Goal: Use online tool/utility: Utilize a website feature to perform a specific function

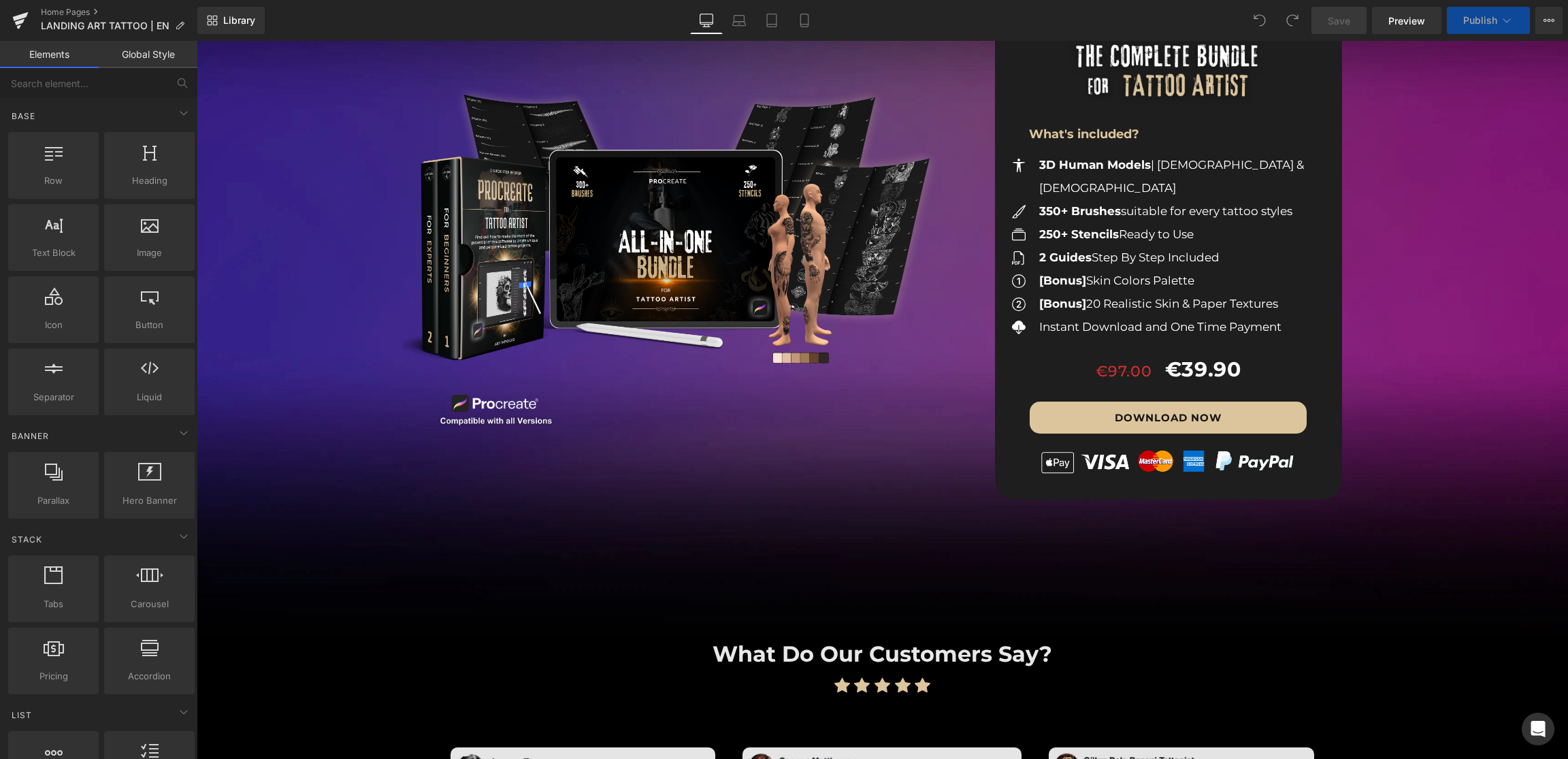
scroll to position [1508, 0]
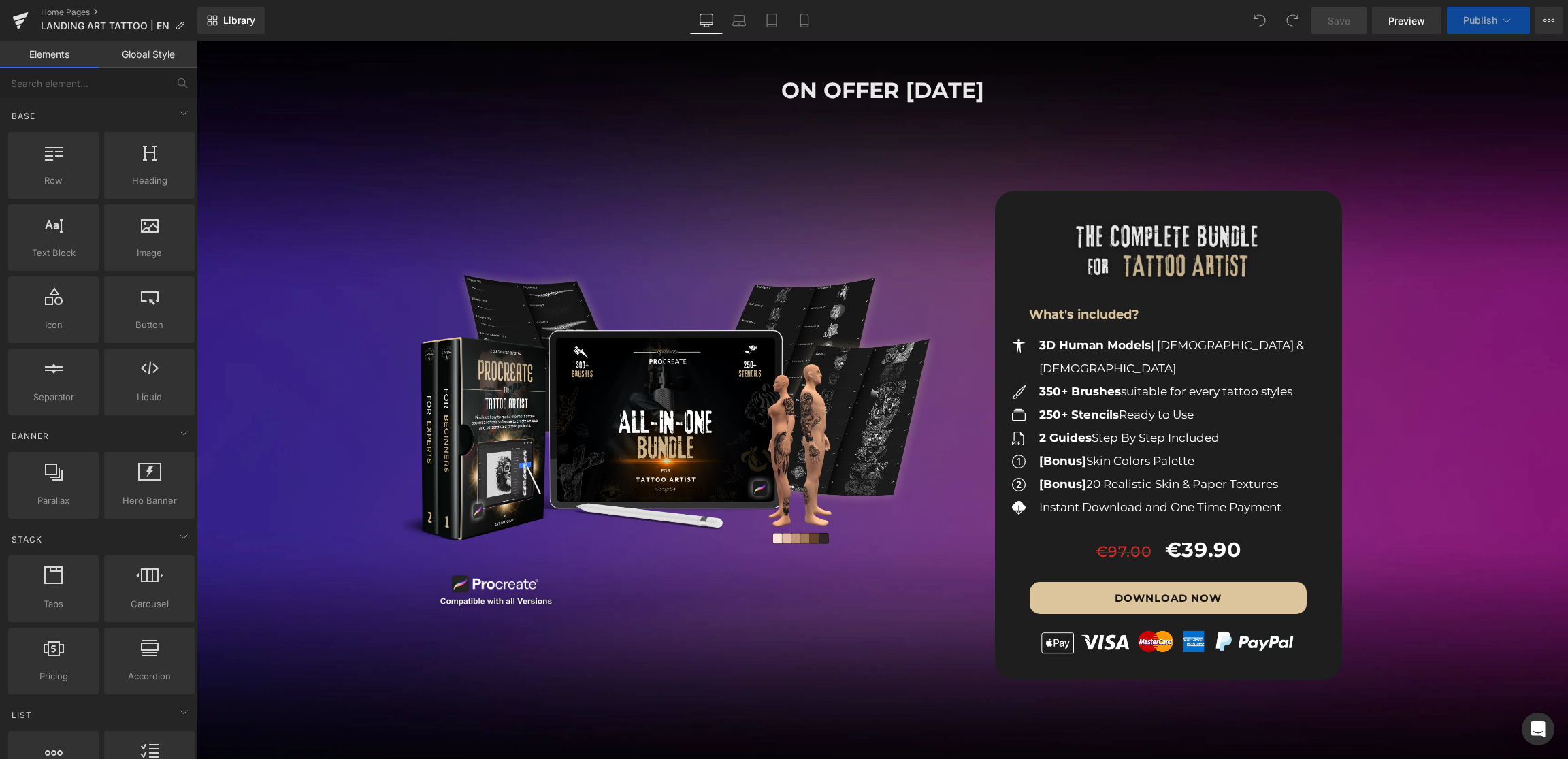
click at [1041, 218] on img at bounding box center [1168, 258] width 284 height 142
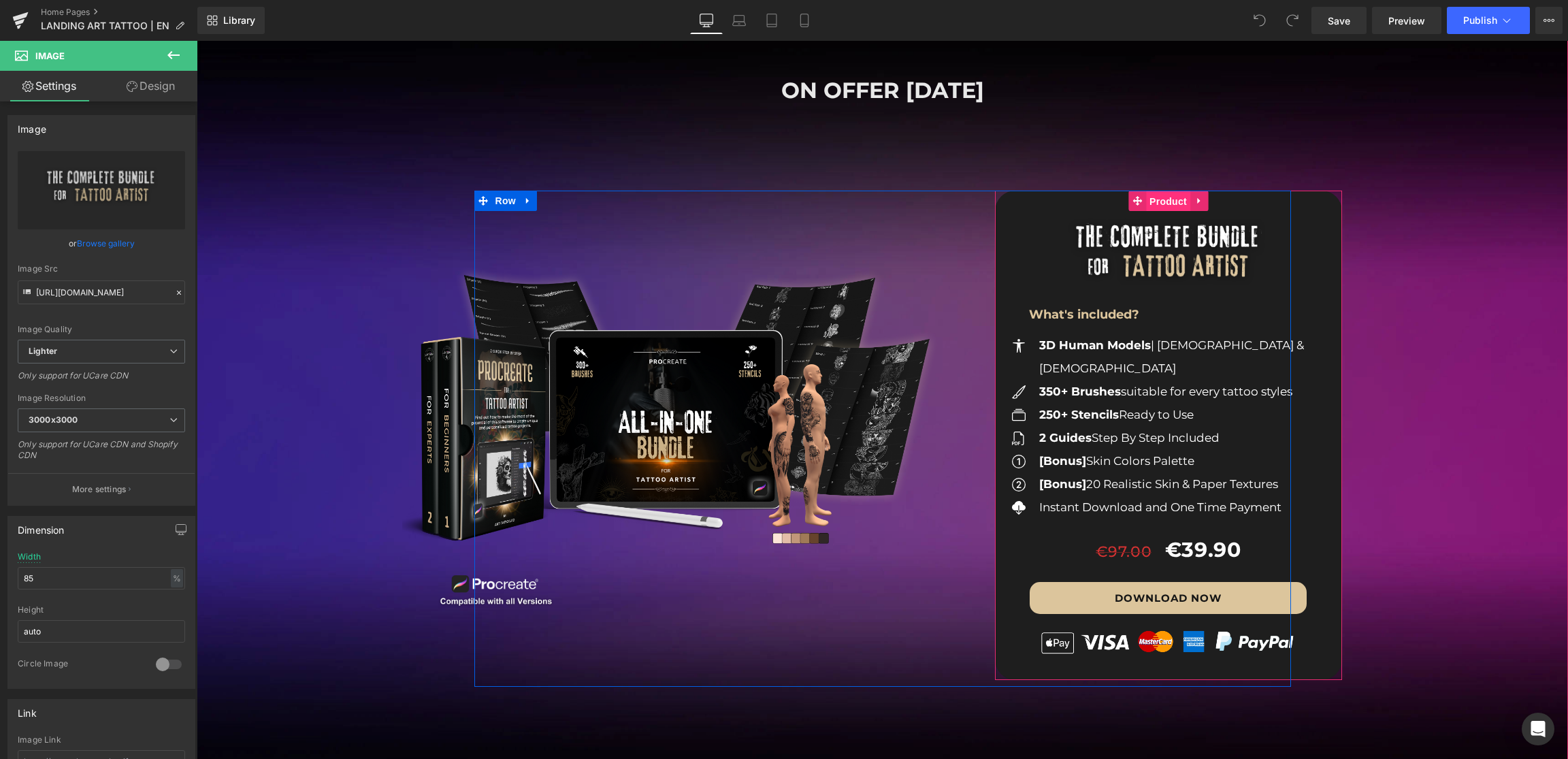
click at [1162, 200] on span "Product" at bounding box center [1168, 201] width 44 height 21
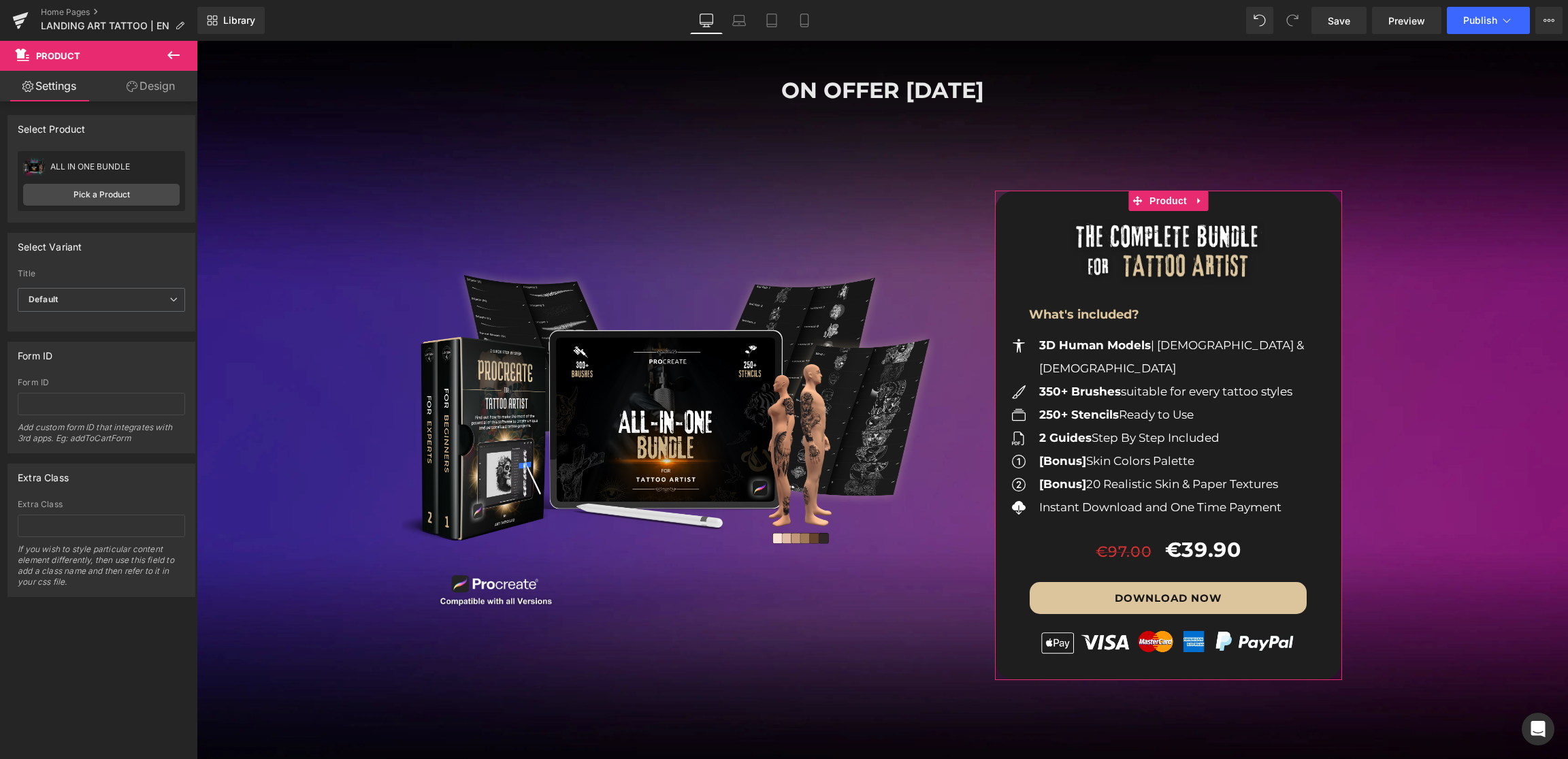
click at [153, 94] on link "Design" at bounding box center [151, 86] width 99 height 30
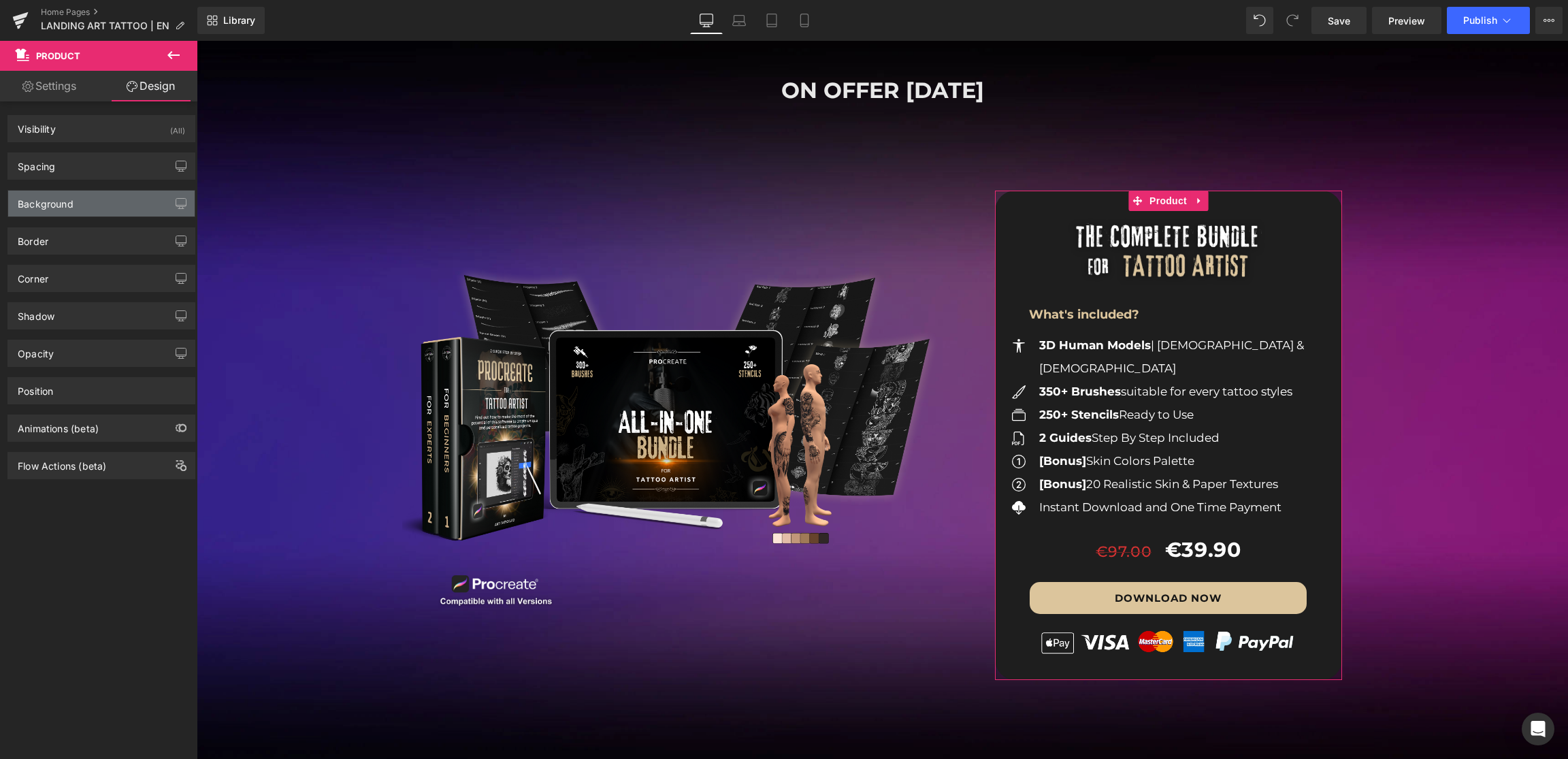
click at [68, 196] on div "Background" at bounding box center [45, 199] width 56 height 19
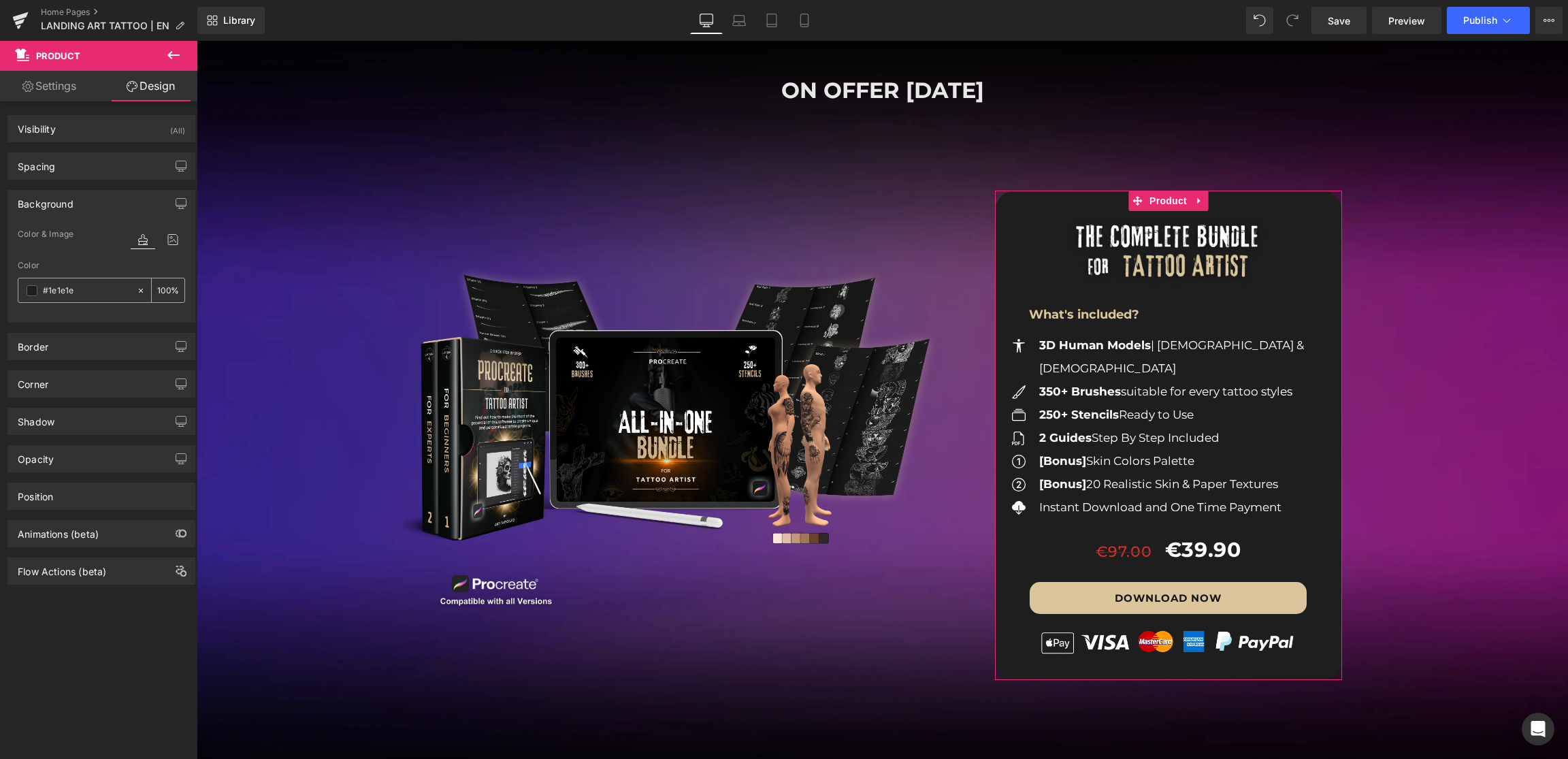
click at [72, 289] on input "text" at bounding box center [86, 291] width 87 height 15
type input "#1e1e1e"
click at [1090, 312] on span "What's included?" at bounding box center [1083, 314] width 110 height 15
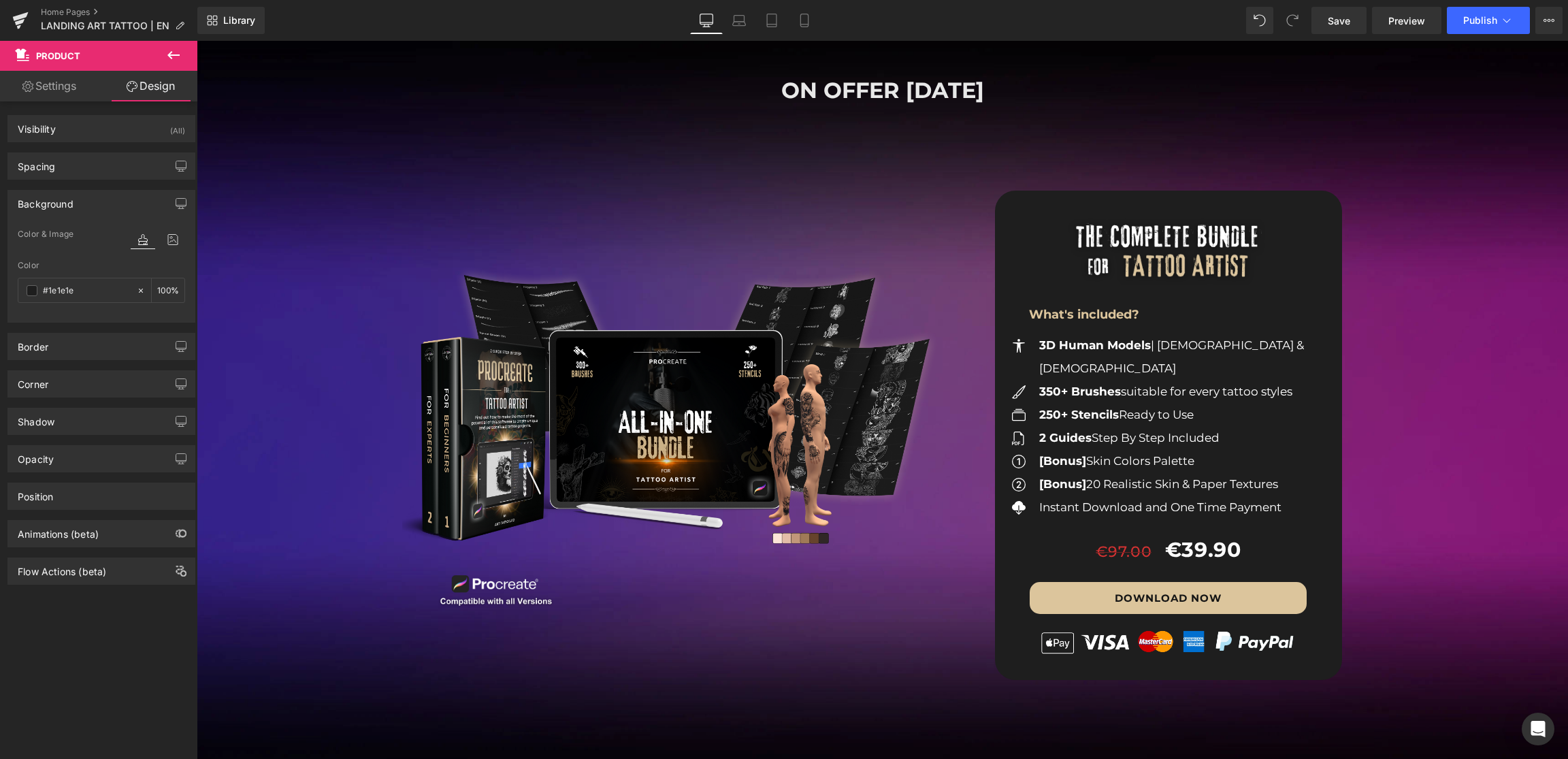
click at [1090, 312] on span "What's included?" at bounding box center [1083, 314] width 110 height 15
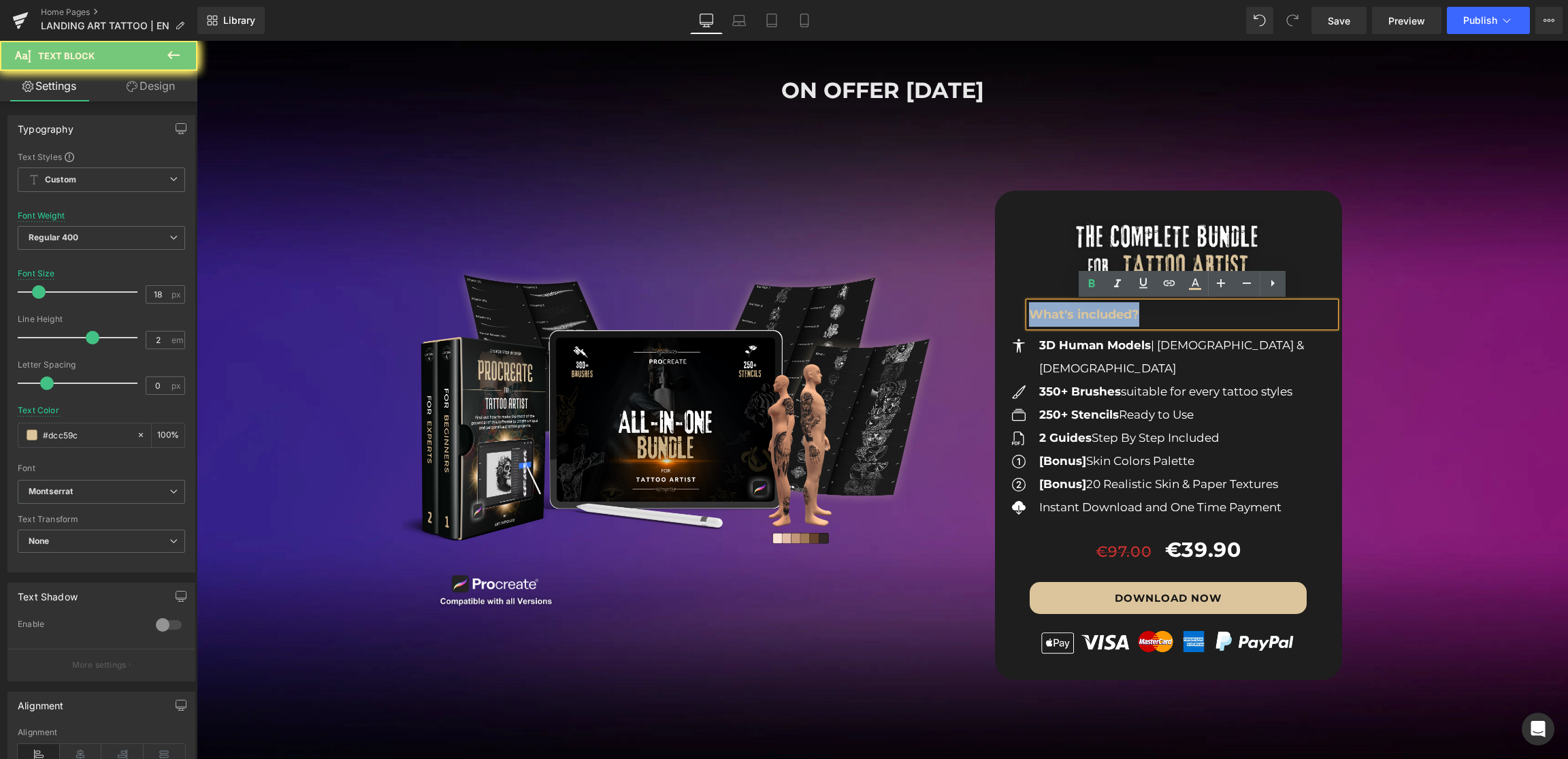
click at [1090, 312] on span "What's included?" at bounding box center [1083, 314] width 110 height 15
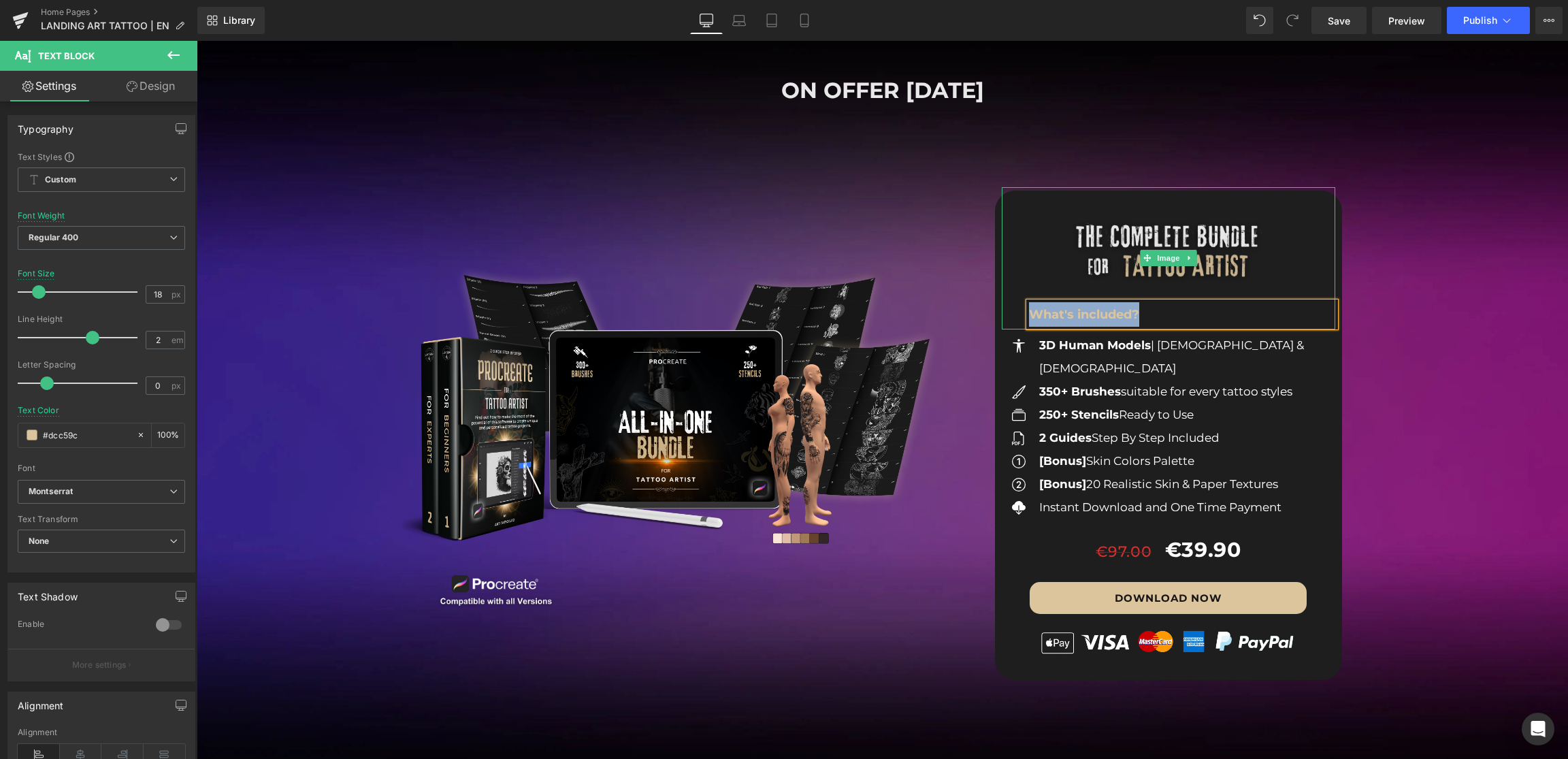
click at [1152, 201] on img at bounding box center [1168, 258] width 284 height 142
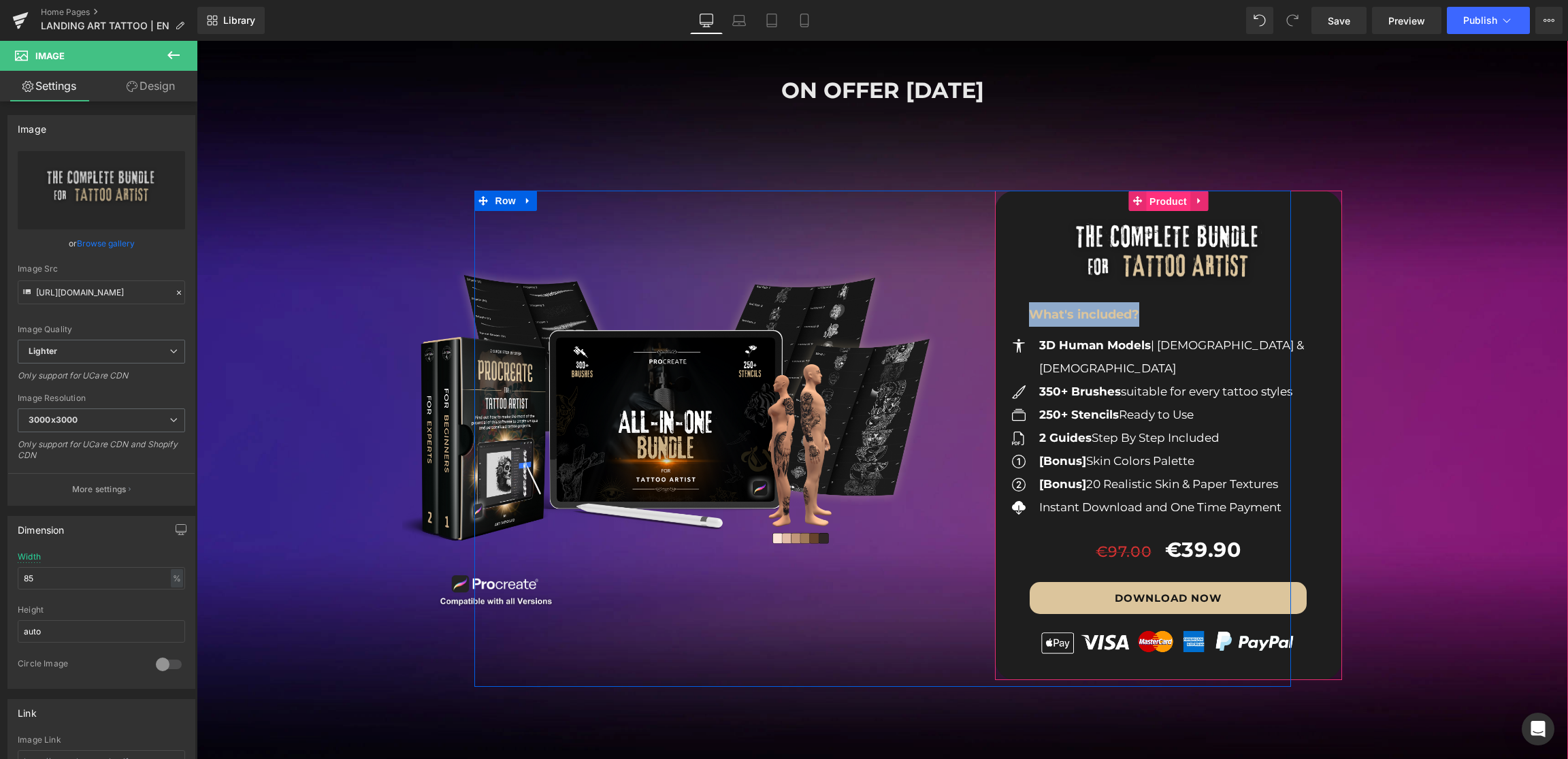
click at [1166, 204] on span "Product" at bounding box center [1168, 201] width 44 height 21
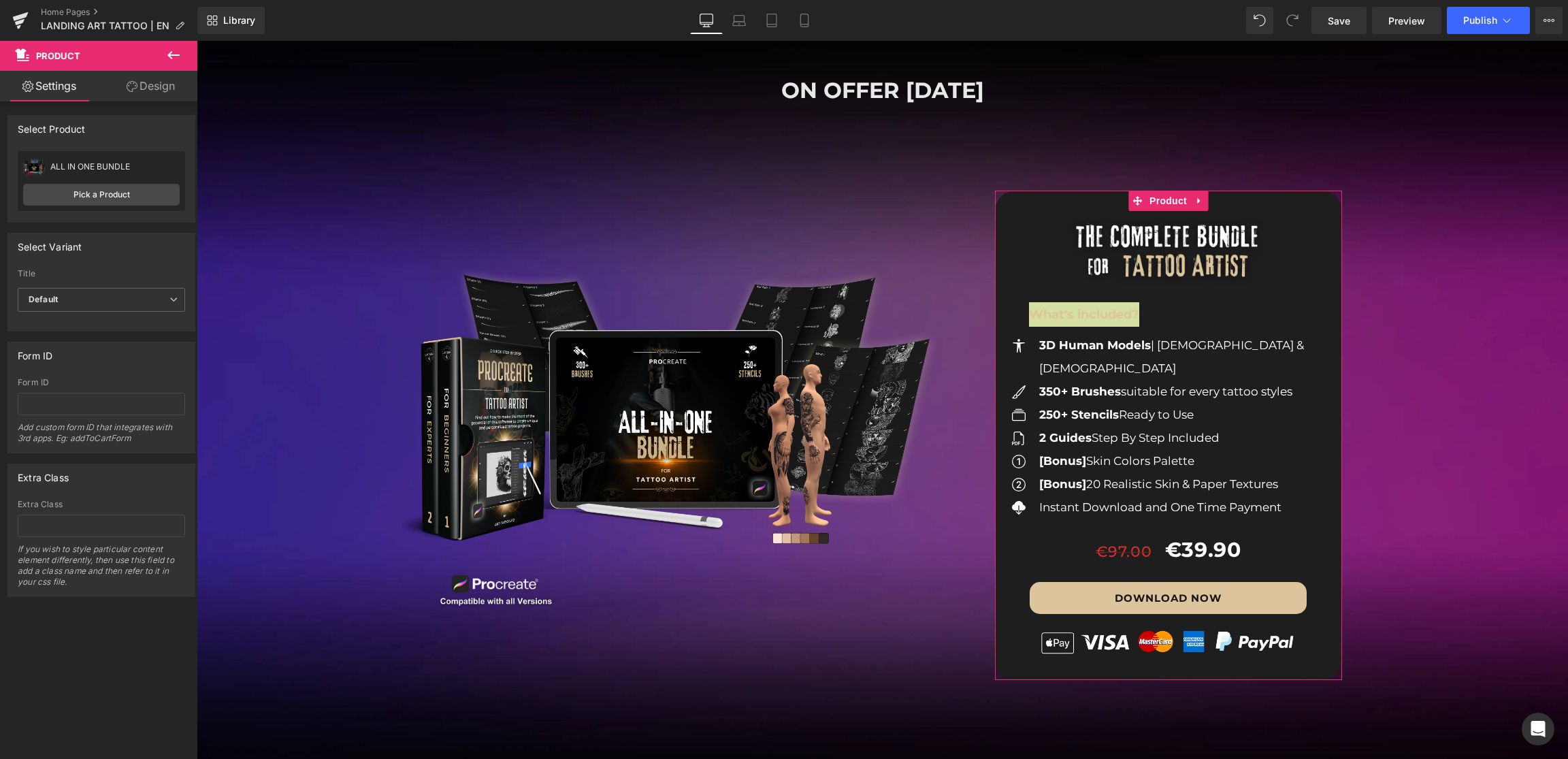
click at [132, 79] on link "Design" at bounding box center [151, 86] width 99 height 30
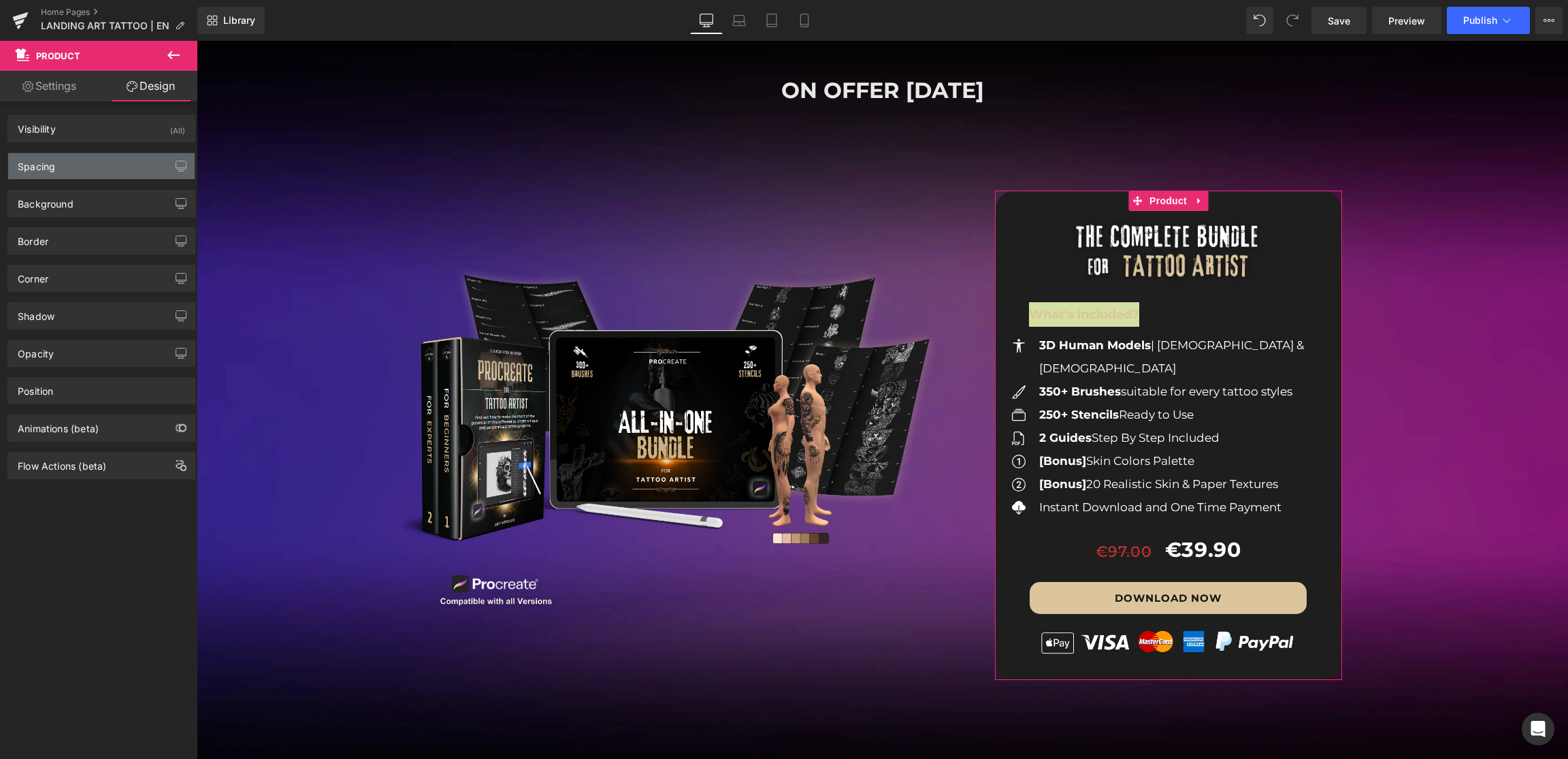
click at [71, 171] on div "Spacing" at bounding box center [101, 166] width 186 height 26
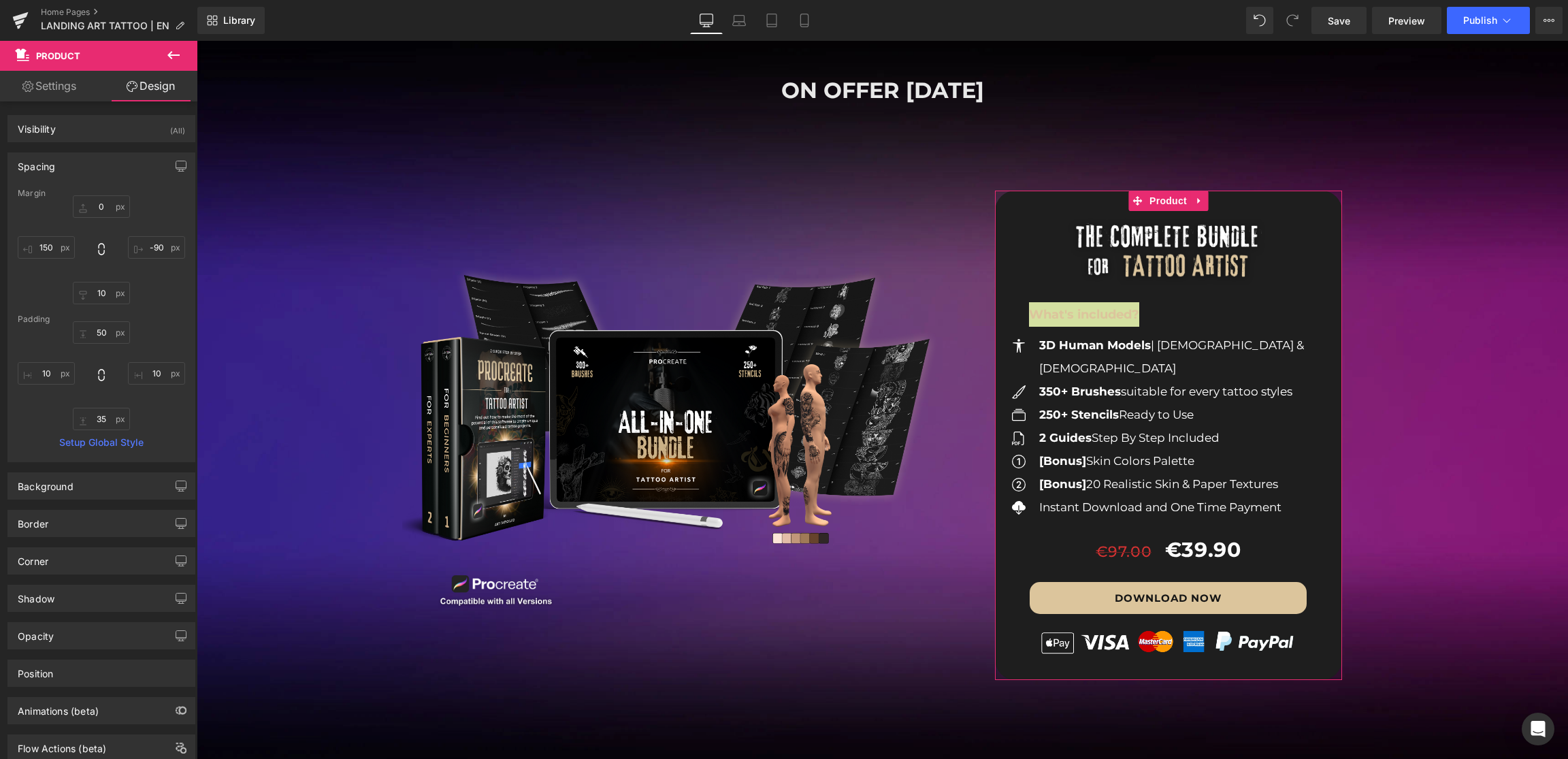
click at [71, 171] on div "Spacing" at bounding box center [101, 166] width 186 height 26
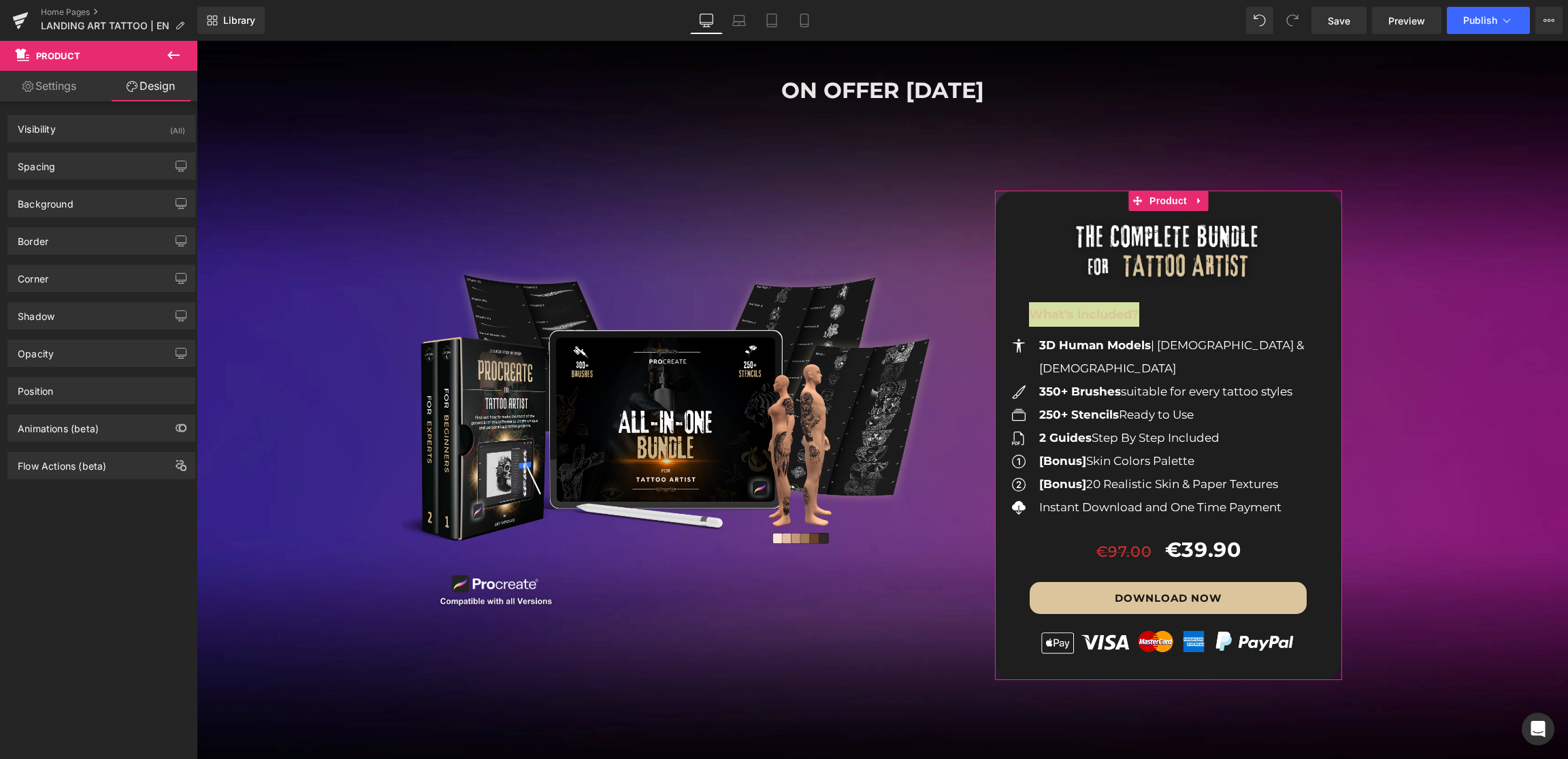
drag, startPoint x: 62, startPoint y: 284, endPoint x: 65, endPoint y: 292, distance: 8.5
click at [62, 284] on div "Corner" at bounding box center [101, 279] width 186 height 26
